Goal: Navigation & Orientation: Find specific page/section

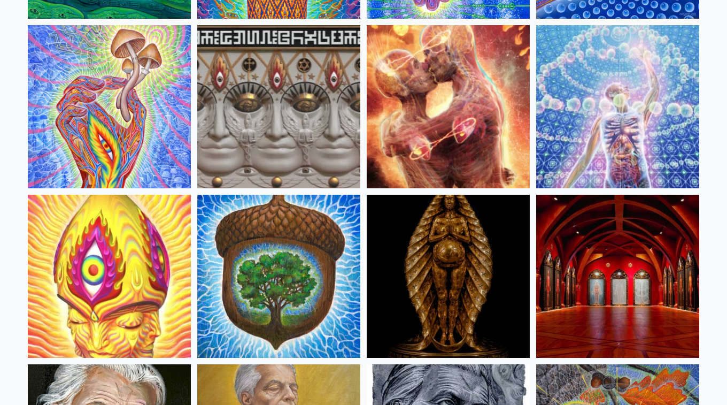
scroll to position [242, 0]
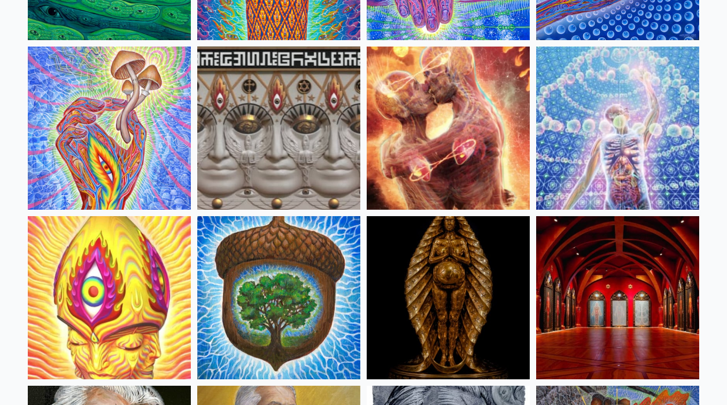
click at [475, 135] on img at bounding box center [448, 128] width 163 height 163
click at [422, 151] on img at bounding box center [448, 128] width 163 height 163
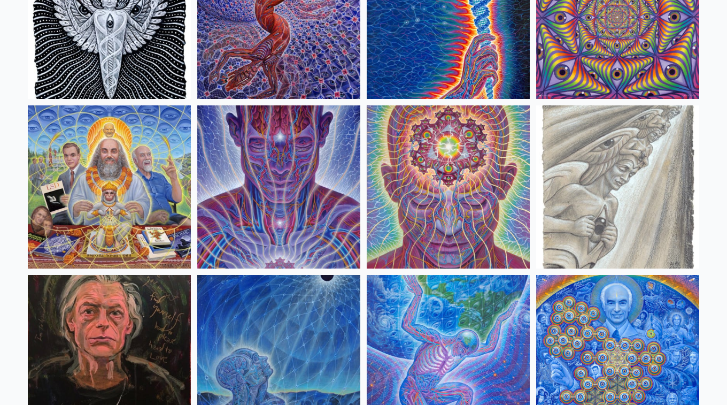
scroll to position [1202, 0]
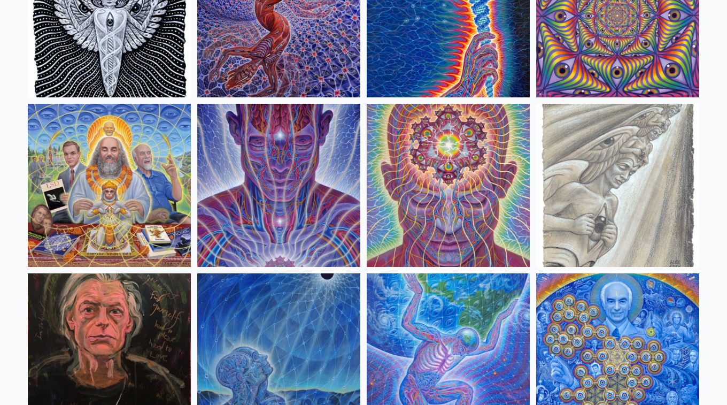
click at [171, 170] on img at bounding box center [109, 185] width 163 height 163
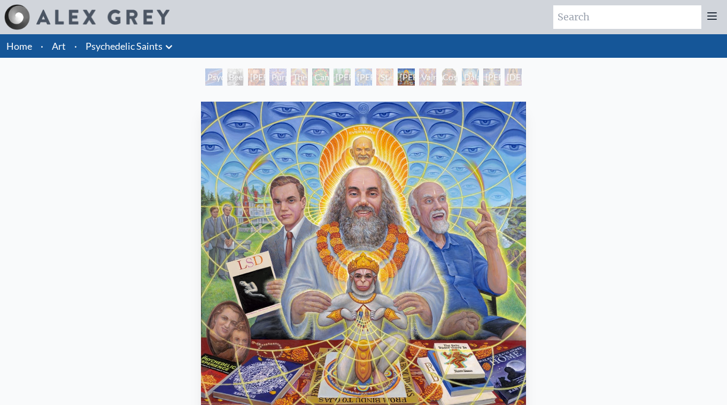
click at [425, 74] on div "Vajra Guru" at bounding box center [427, 76] width 17 height 17
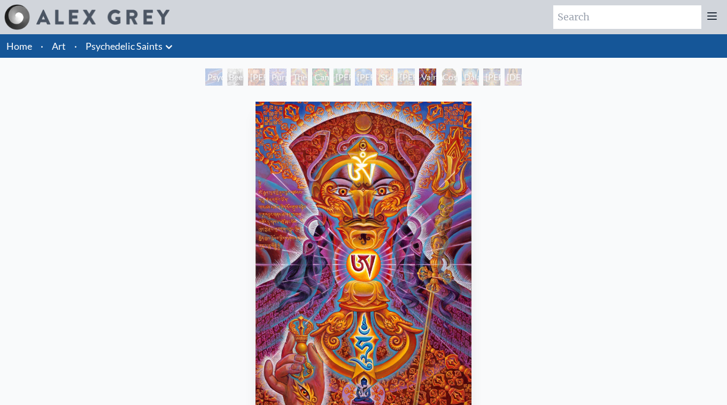
click at [458, 76] on div "Cosmic [DEMOGRAPHIC_DATA]" at bounding box center [449, 76] width 17 height 17
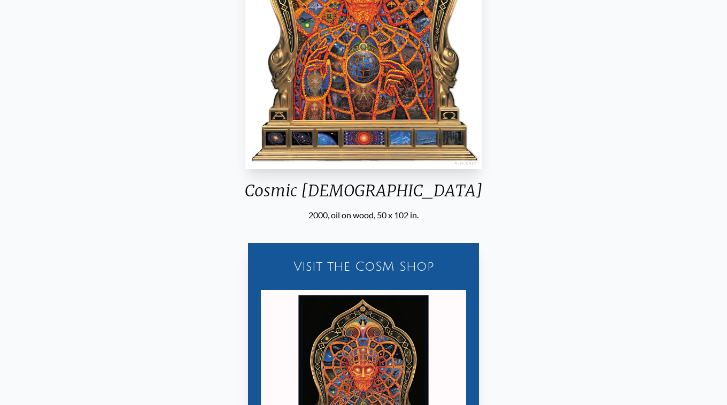
scroll to position [304, 0]
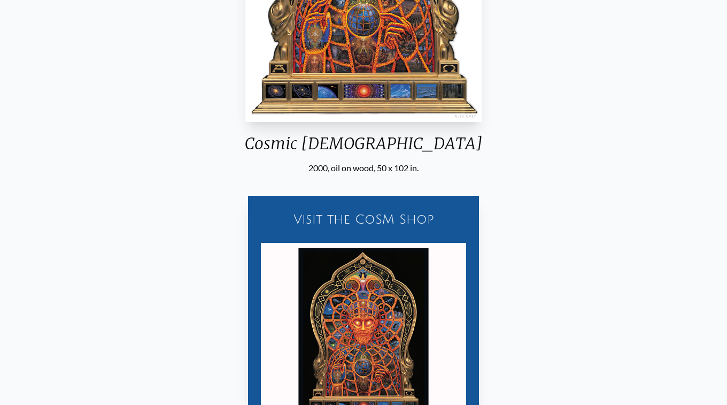
click at [371, 219] on div "Visit the CoSM Shop" at bounding box center [364, 219] width 218 height 34
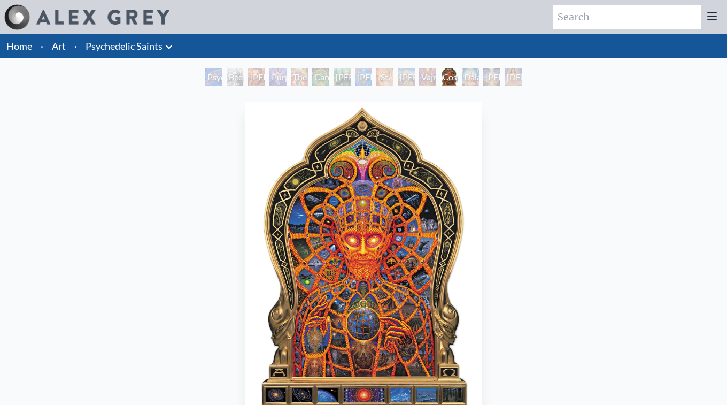
scroll to position [0, 0]
